Goal: Task Accomplishment & Management: Manage account settings

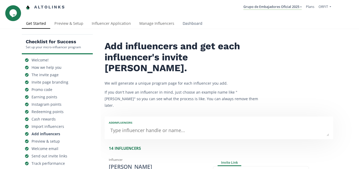
click at [196, 27] on link "Dashboard" at bounding box center [193, 24] width 28 height 11
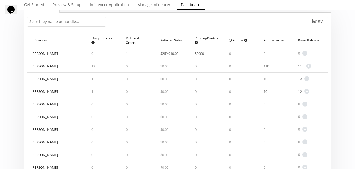
scroll to position [53, 0]
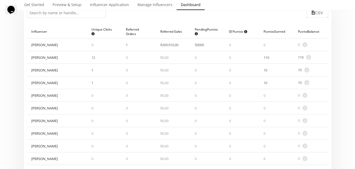
click at [199, 43] on span "50000" at bounding box center [199, 44] width 9 height 5
drag, startPoint x: 198, startPoint y: 44, endPoint x: 207, endPoint y: 44, distance: 9.0
click at [207, 44] on div "50000" at bounding box center [208, 44] width 34 height 12
click at [207, 78] on div "0" at bounding box center [208, 82] width 34 height 12
drag, startPoint x: 91, startPoint y: 58, endPoint x: 99, endPoint y: 58, distance: 7.6
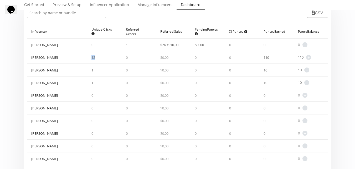
click at [99, 58] on div "12" at bounding box center [104, 57] width 34 height 12
drag, startPoint x: 262, startPoint y: 58, endPoint x: 276, endPoint y: 59, distance: 13.5
click at [276, 59] on div "110" at bounding box center [277, 57] width 34 height 12
click at [276, 59] on div "110" at bounding box center [270, 57] width 13 height 5
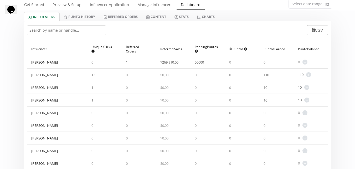
scroll to position [26, 0]
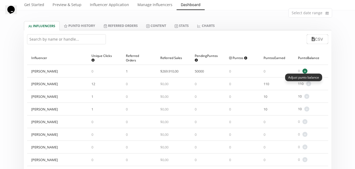
click at [307, 71] on span "+" at bounding box center [305, 70] width 5 height 5
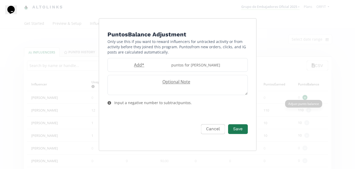
scroll to position [0, 0]
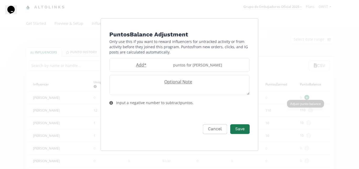
click at [307, 71] on div "Puntos Balance Adjustment Only use this if you want to reward influencers for u…" at bounding box center [179, 84] width 359 height 169
